Goal: Navigation & Orientation: Find specific page/section

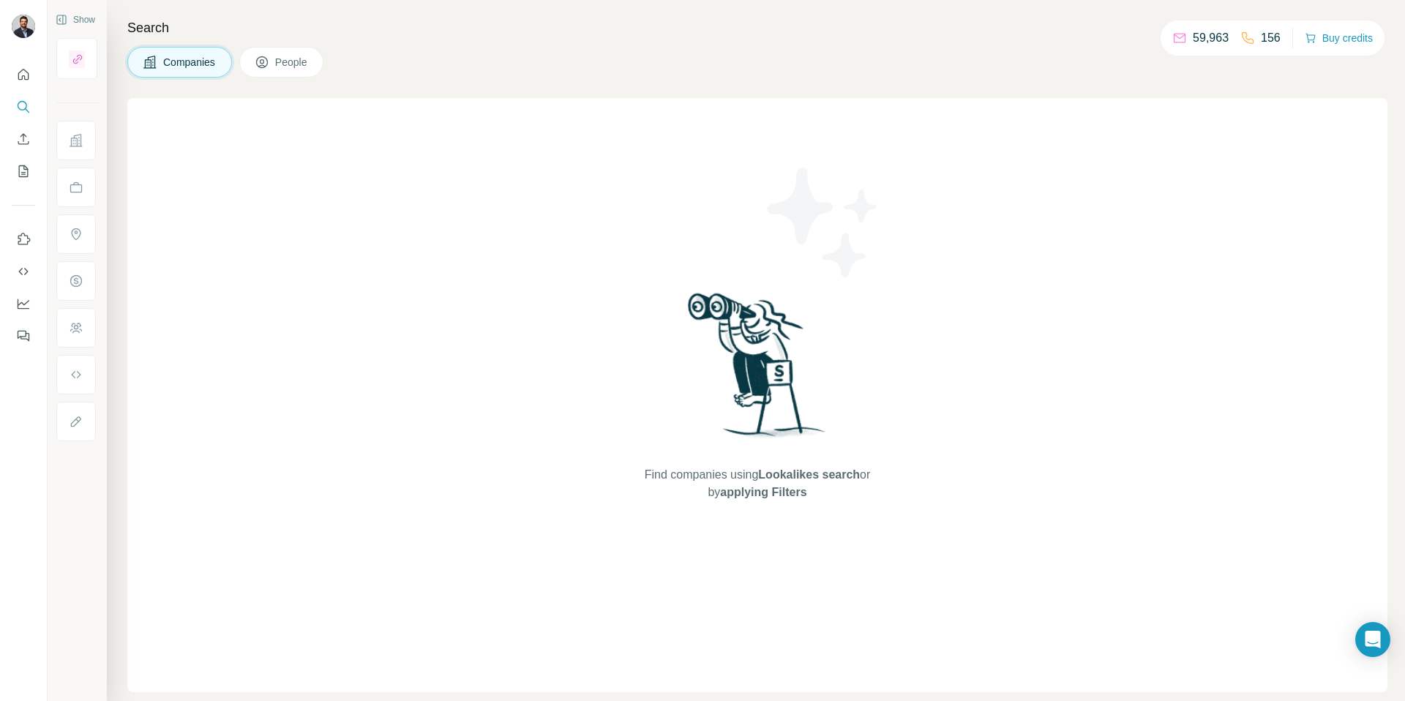
click at [1244, 39] on icon at bounding box center [1247, 38] width 12 height 12
click at [1264, 39] on p "156" at bounding box center [1270, 38] width 20 height 18
click at [684, 88] on div "Search Companies People Find companies using Lookalikes search or by applying F…" at bounding box center [756, 350] width 1298 height 701
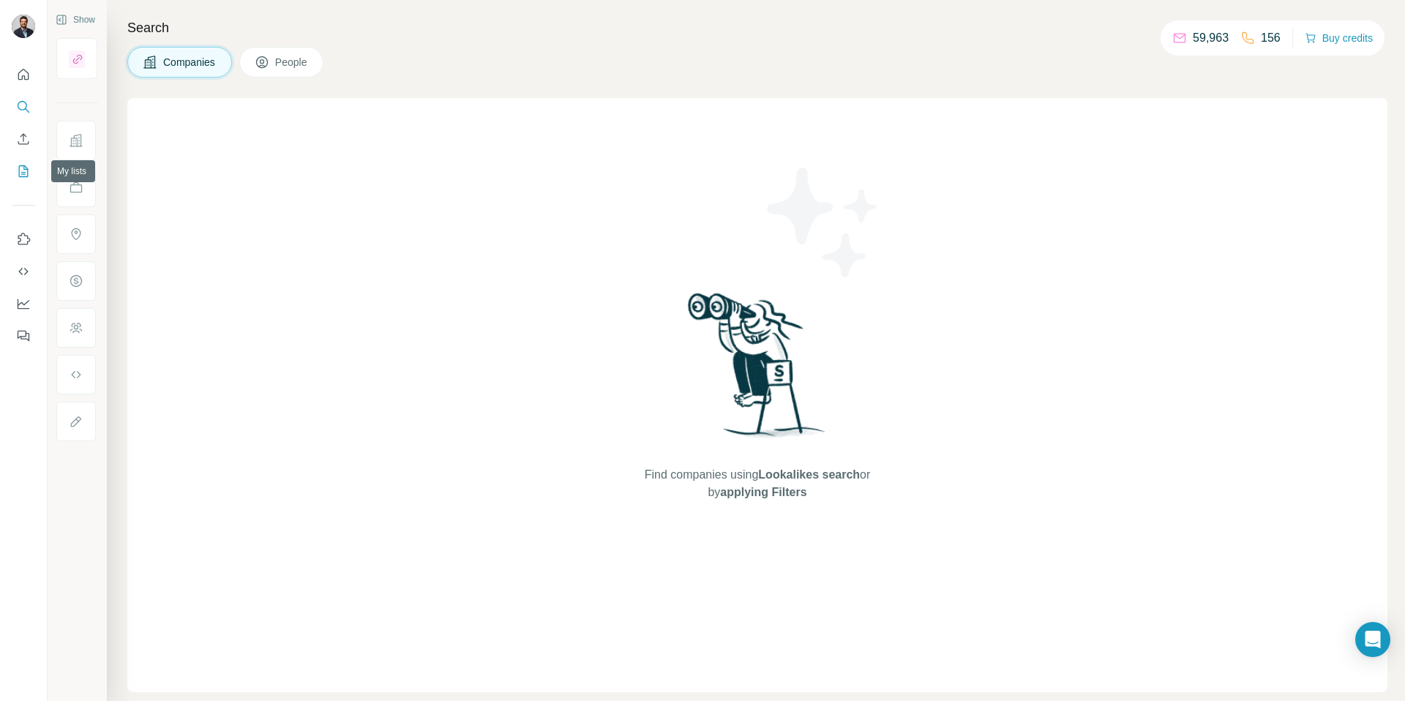
click at [26, 179] on button "My lists" at bounding box center [23, 171] width 23 height 26
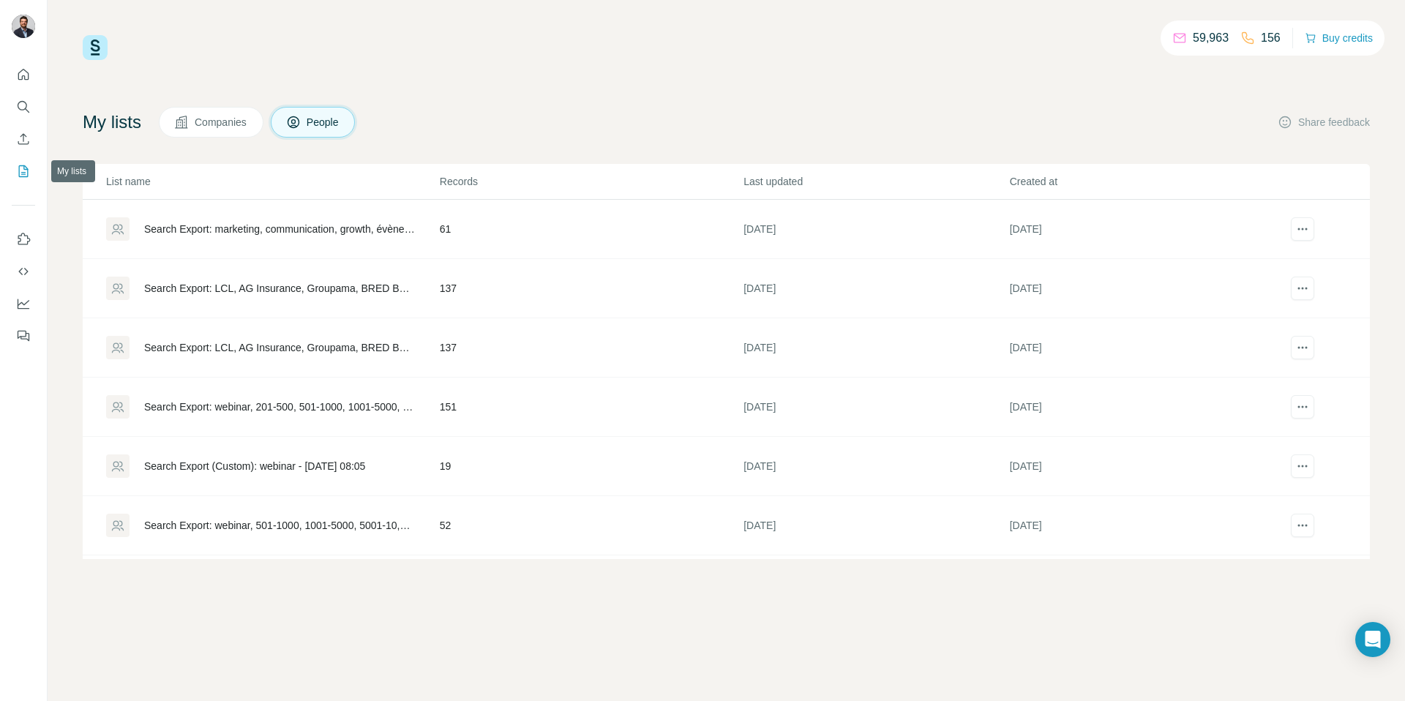
click at [20, 172] on icon "My lists" at bounding box center [23, 171] width 15 height 15
click at [23, 78] on icon "Quick start" at bounding box center [23, 74] width 15 height 15
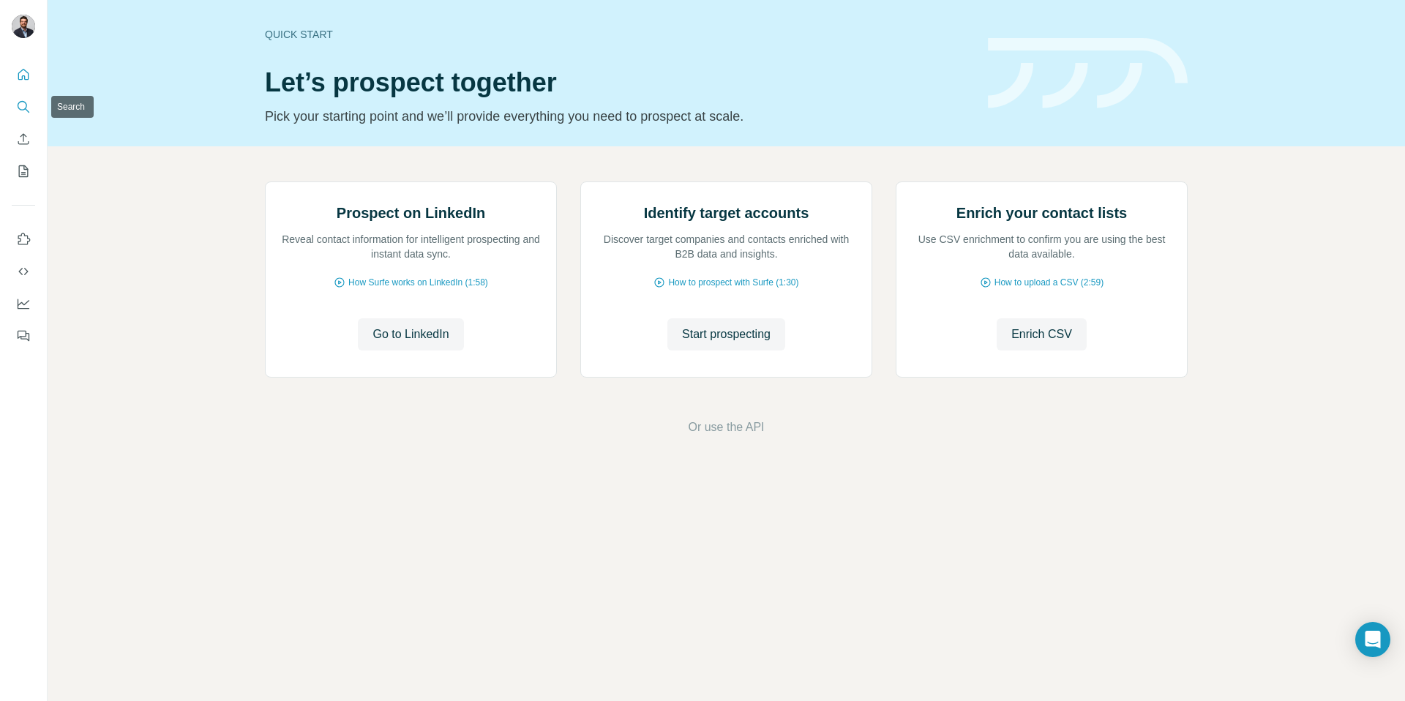
click at [28, 115] on button "Search" at bounding box center [23, 107] width 23 height 26
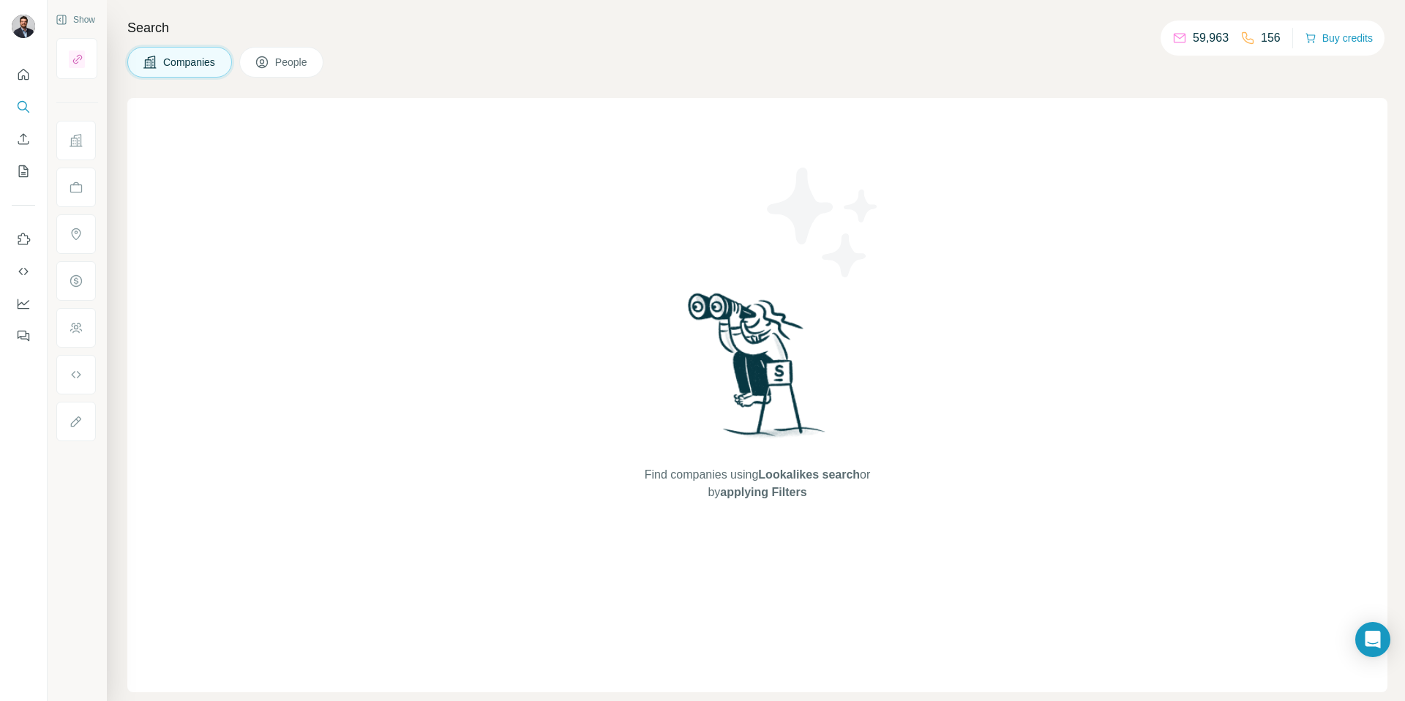
click at [304, 56] on span "People" at bounding box center [292, 62] width 34 height 15
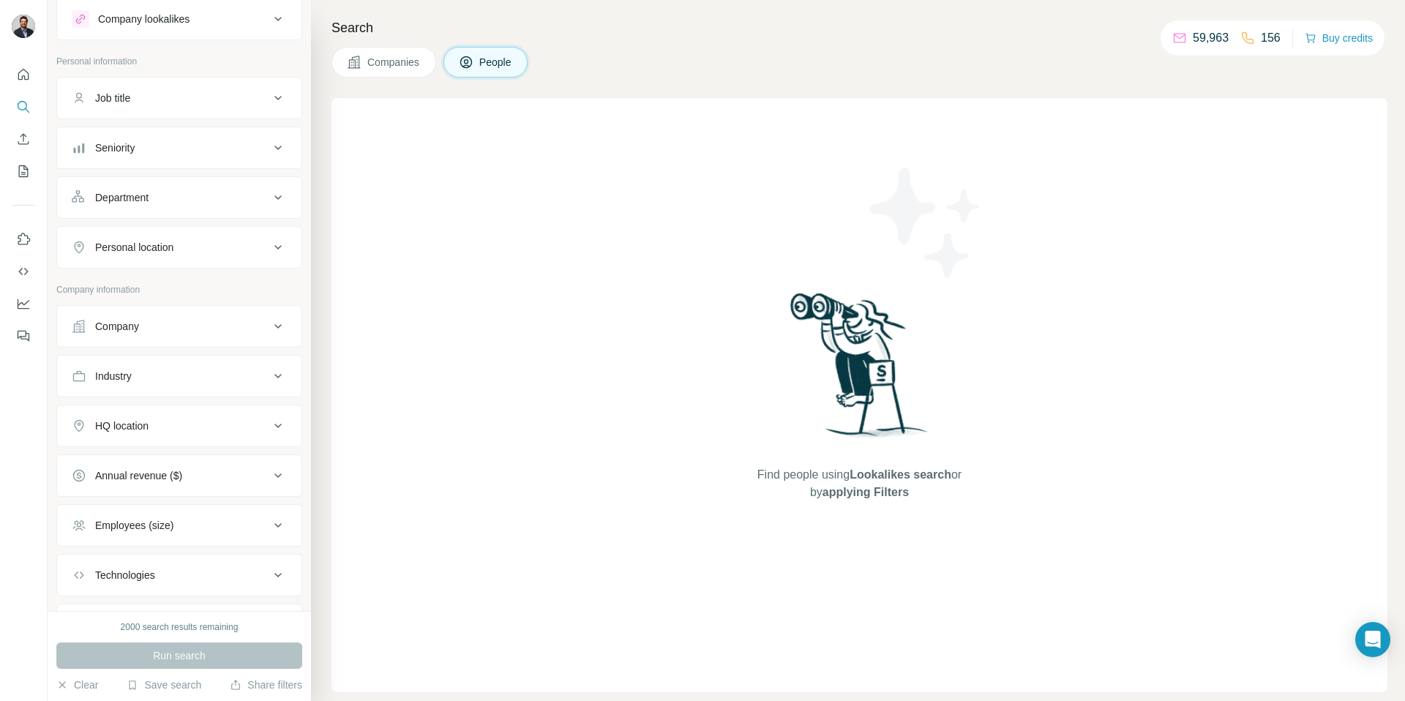
scroll to position [52, 0]
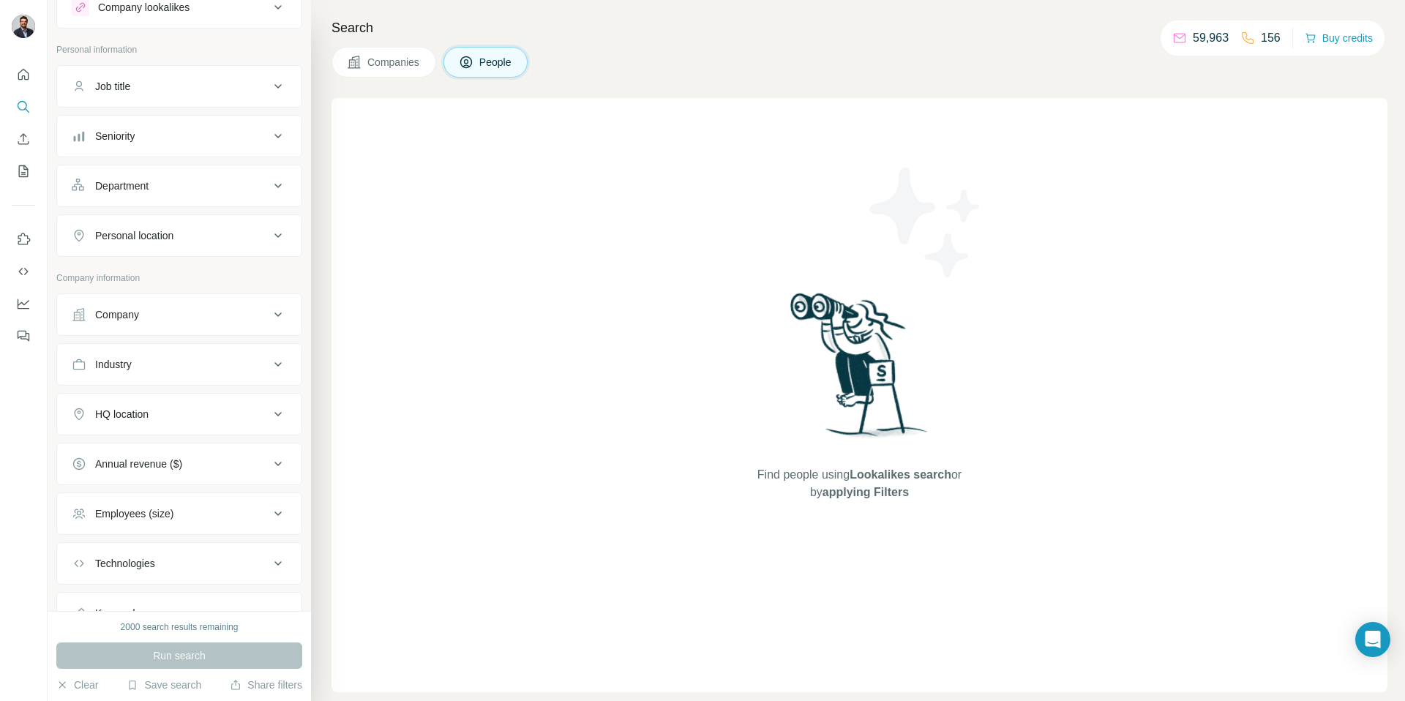
click at [250, 316] on div "Company" at bounding box center [171, 314] width 198 height 15
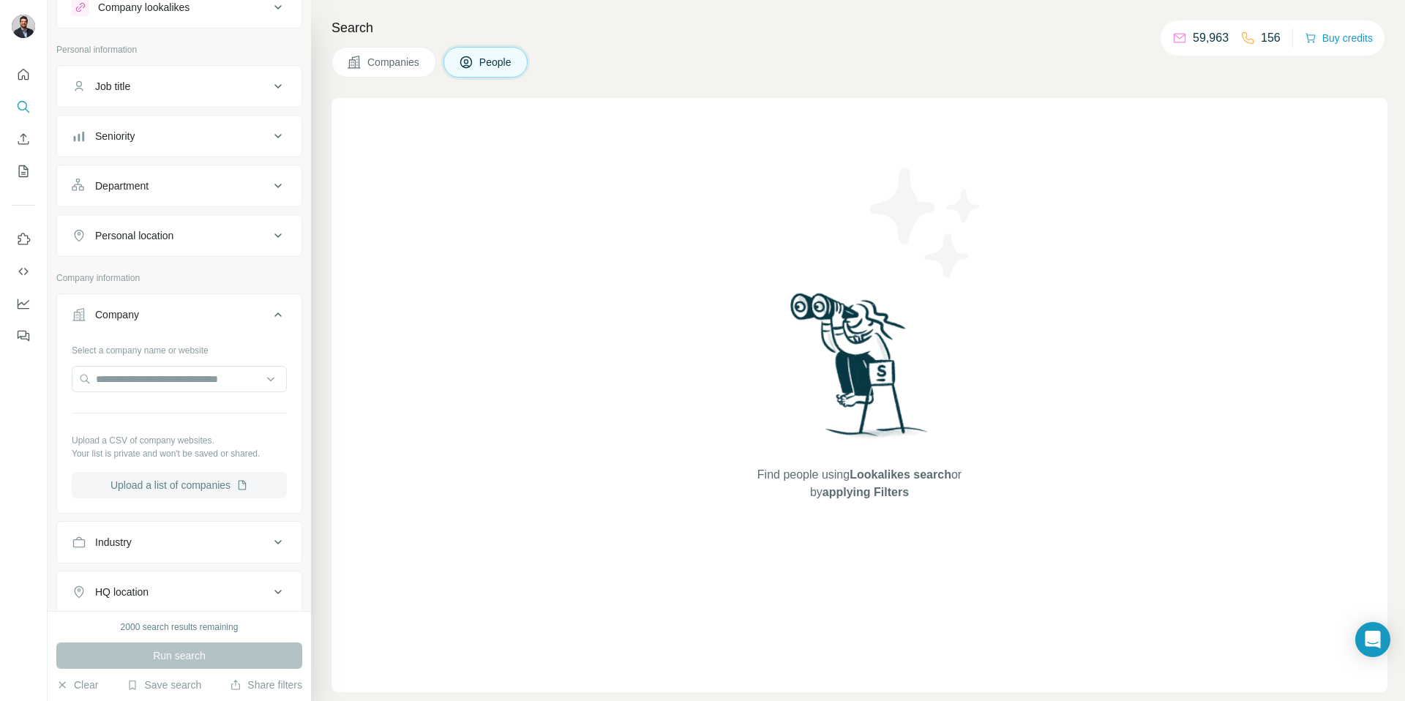
click at [206, 484] on button "Upload a list of companies" at bounding box center [179, 485] width 215 height 26
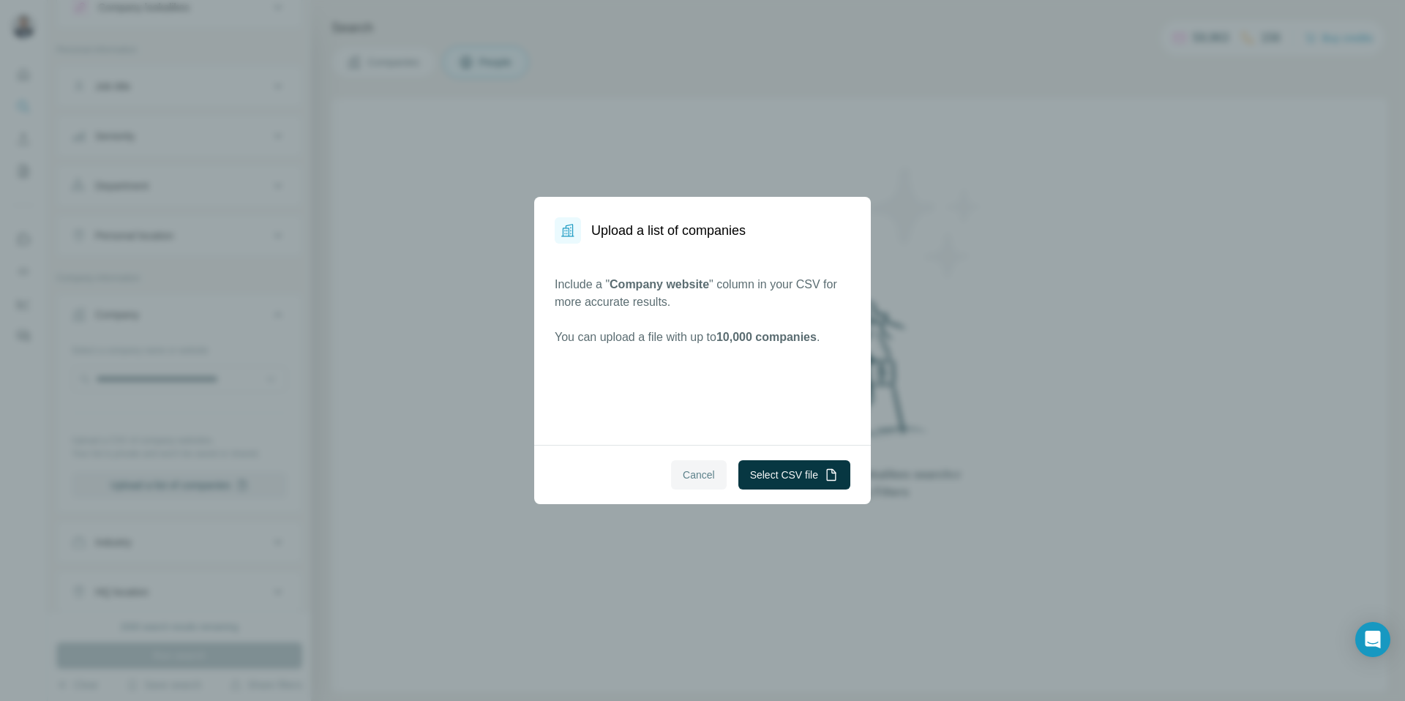
click at [698, 475] on span "Cancel" at bounding box center [699, 474] width 32 height 15
